Goal: Navigation & Orientation: Understand site structure

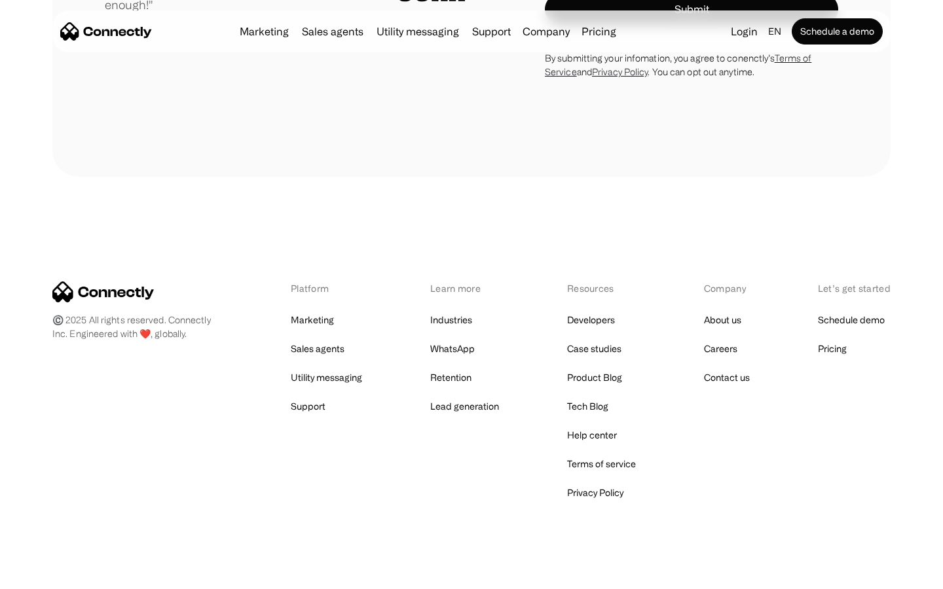
scroll to position [3646, 0]
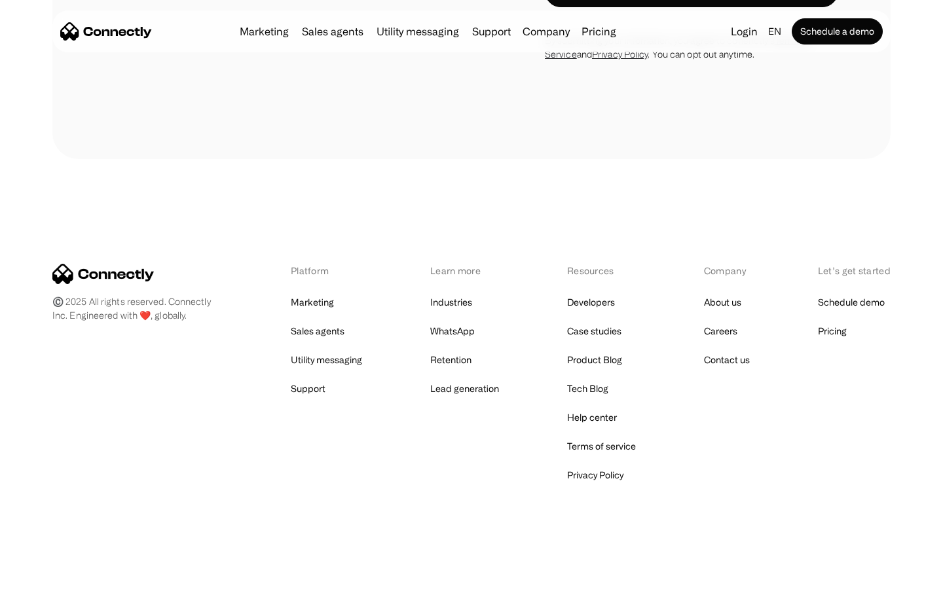
scroll to position [1122, 0]
